Goal: Information Seeking & Learning: Find specific fact

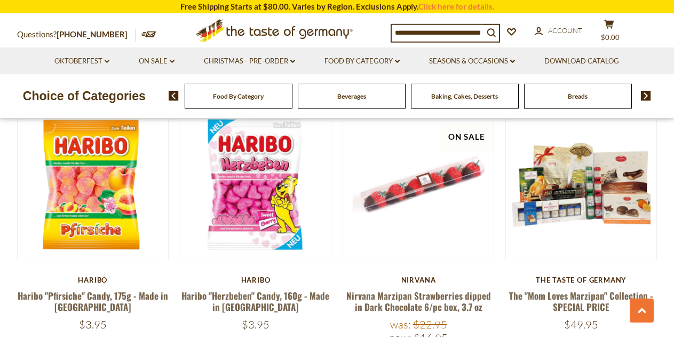
scroll to position [564, 0]
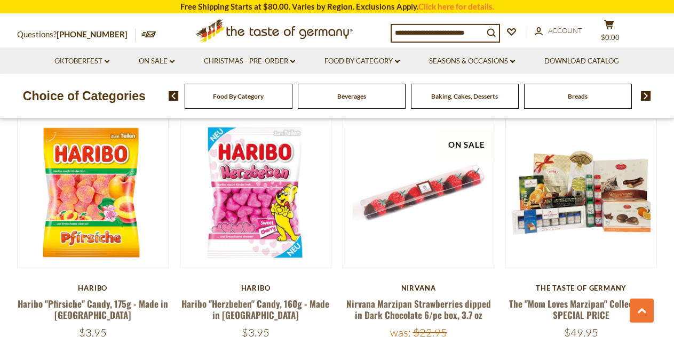
click at [269, 99] on div "Food By Category" at bounding box center [239, 96] width 108 height 25
click at [235, 101] on div "Food By Category" at bounding box center [239, 96] width 108 height 25
click at [229, 99] on span "Food By Category" at bounding box center [238, 96] width 51 height 8
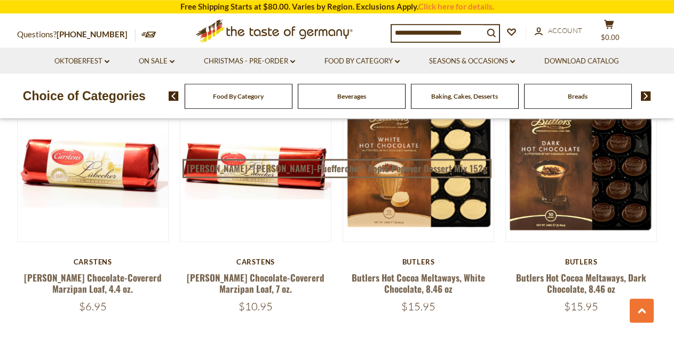
scroll to position [1462, 0]
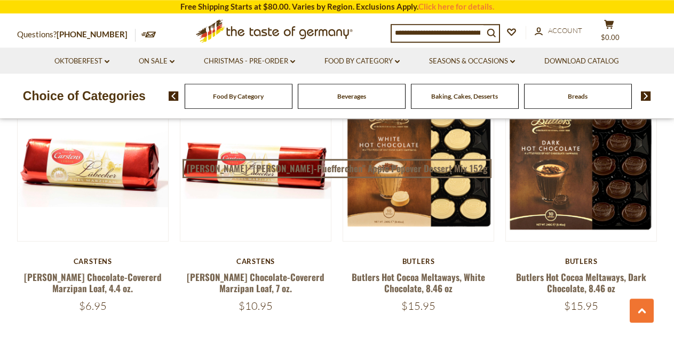
click at [421, 39] on input at bounding box center [438, 32] width 92 height 15
type input "*****"
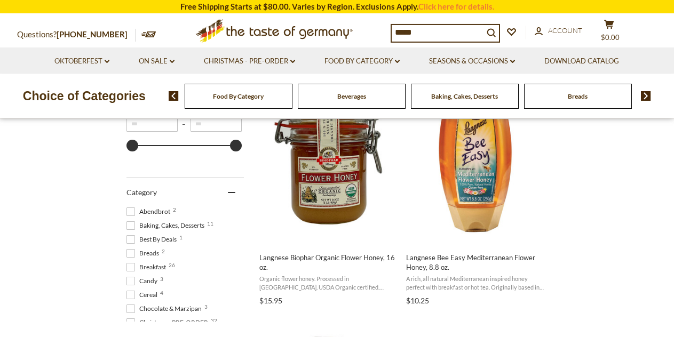
scroll to position [241, 0]
